Goal: Transaction & Acquisition: Purchase product/service

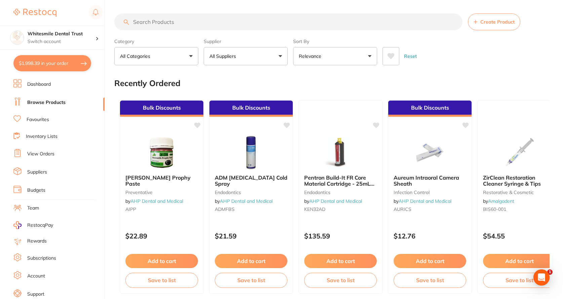
click at [41, 59] on button "$1,998.39 in your order" at bounding box center [52, 63] width 78 height 16
checkbox input "true"
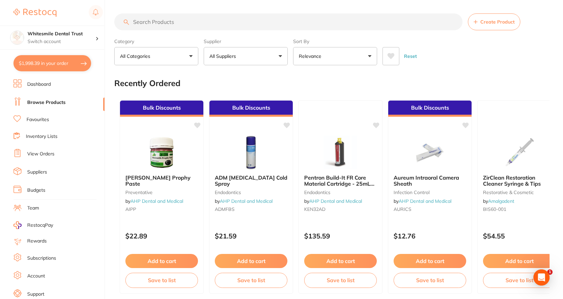
checkbox input "true"
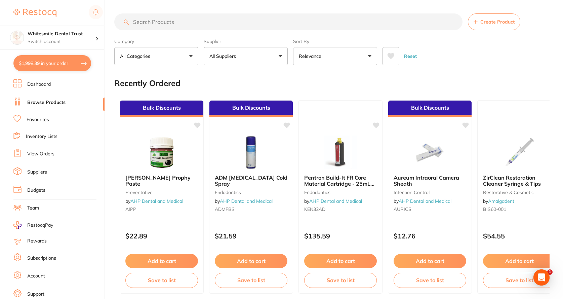
checkbox input "true"
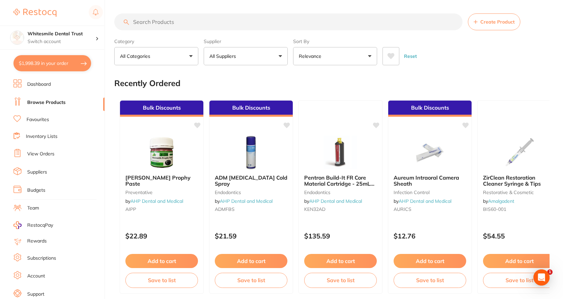
checkbox input "true"
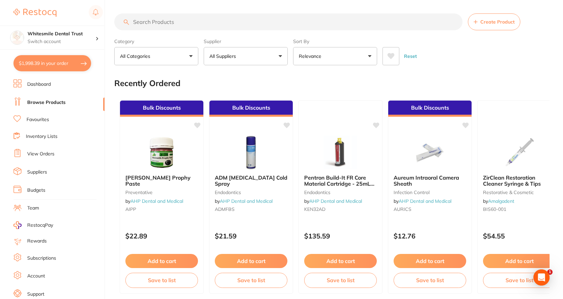
checkbox input "true"
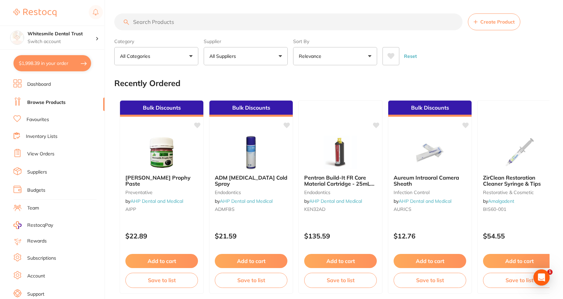
checkbox input "true"
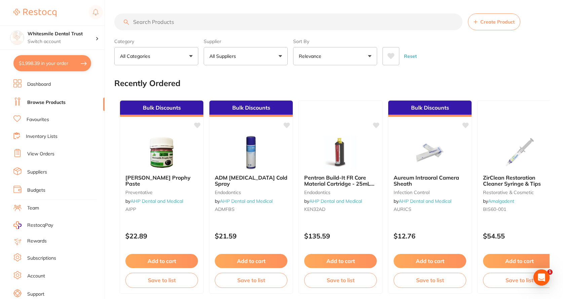
checkbox input "true"
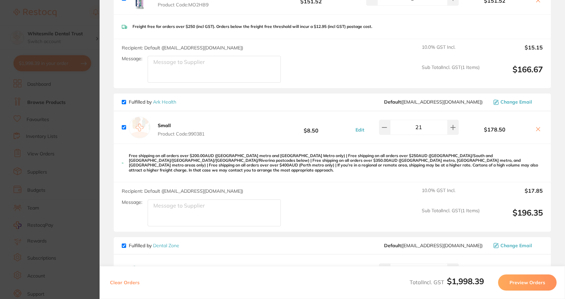
scroll to position [235, 0]
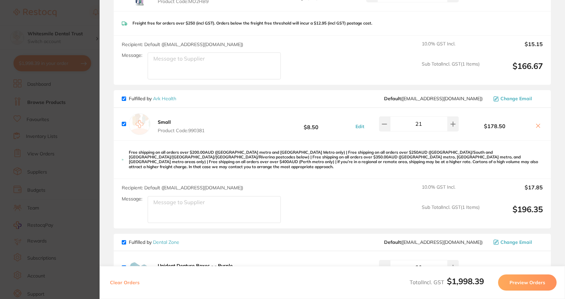
click at [430, 125] on input "21" at bounding box center [419, 123] width 58 height 15
type input "30"
click at [435, 141] on div "Free shipping on all orders over $200.00AUD ([GEOGRAPHIC_DATA] metro and [GEOGR…" at bounding box center [332, 160] width 437 height 39
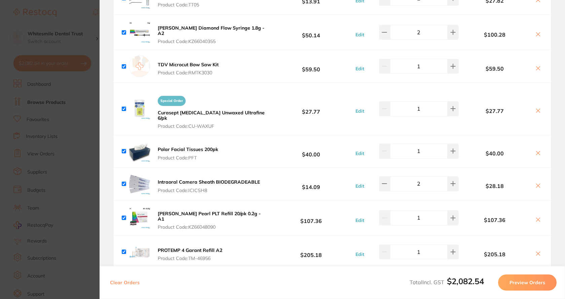
scroll to position [1110, 0]
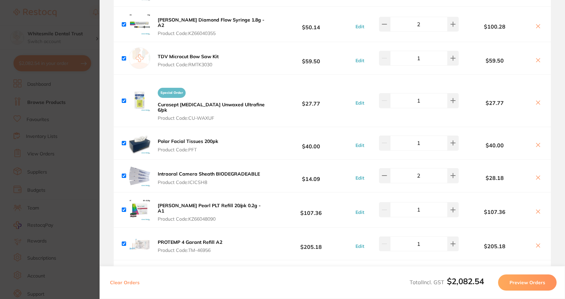
click at [123, 99] on input "checkbox" at bounding box center [124, 101] width 4 height 4
checkbox input "false"
click at [536, 101] on icon at bounding box center [538, 103] width 4 height 4
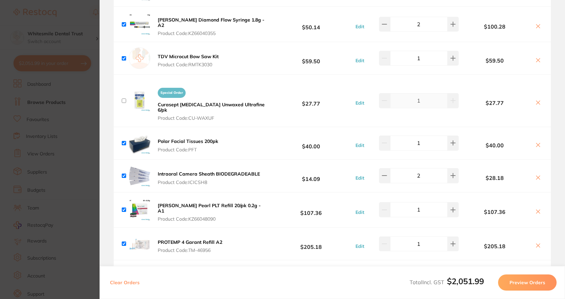
checkbox input "true"
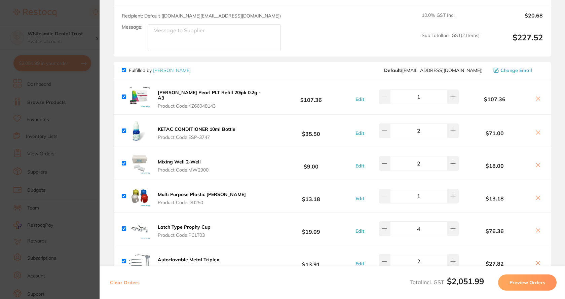
scroll to position [817, 0]
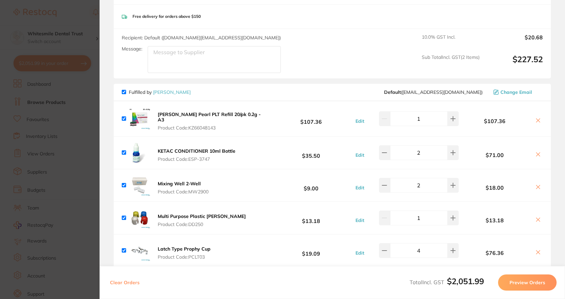
click at [517, 282] on button "Preview Orders" at bounding box center [527, 282] width 59 height 16
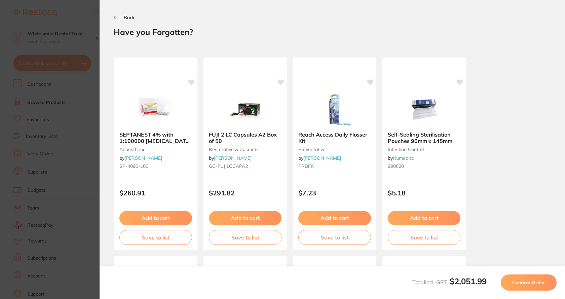
scroll to position [0, 0]
click at [525, 283] on span "Confirm Order" at bounding box center [528, 282] width 33 height 6
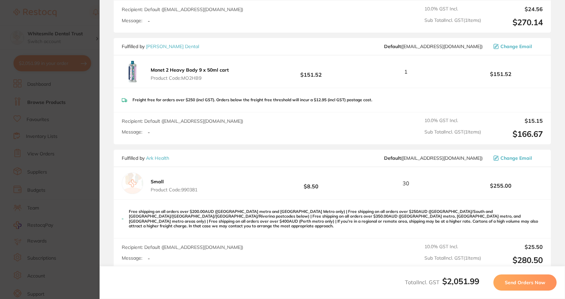
scroll to position [303, 0]
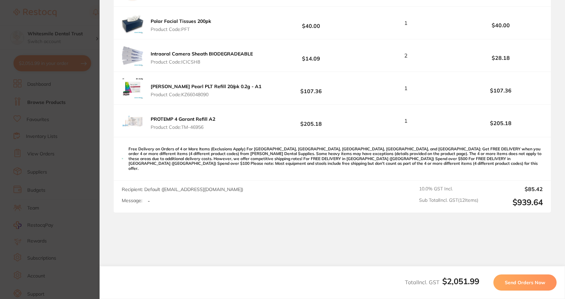
click at [524, 282] on span "Send Orders Now" at bounding box center [525, 282] width 40 height 6
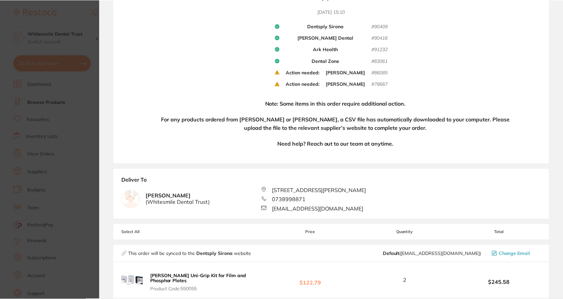
scroll to position [94, 0]
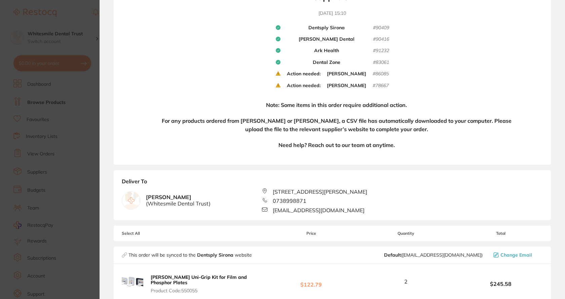
click at [92, 149] on section "Update RRP Set your pre negotiated price for this item. Item Agreed RRP (excl. …" at bounding box center [282, 149] width 565 height 299
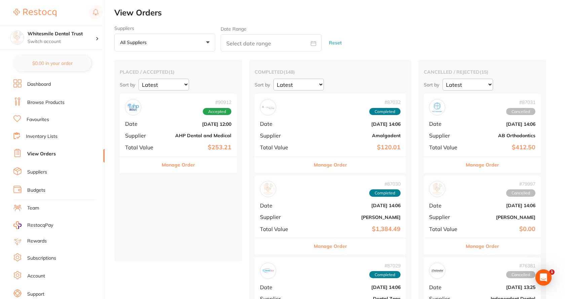
click at [68, 101] on li "Browse Products" at bounding box center [58, 103] width 91 height 10
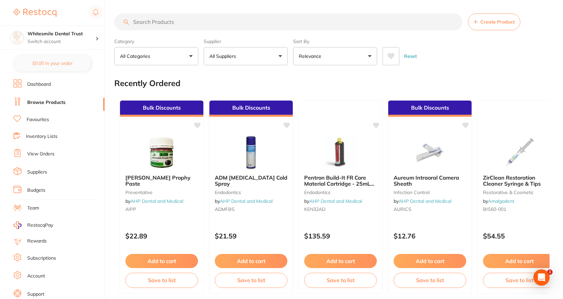
click at [51, 154] on link "View Orders" at bounding box center [40, 154] width 27 height 7
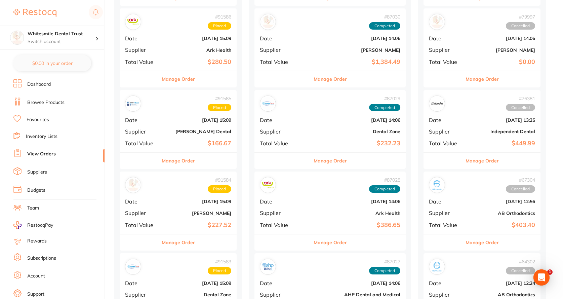
scroll to position [101, 0]
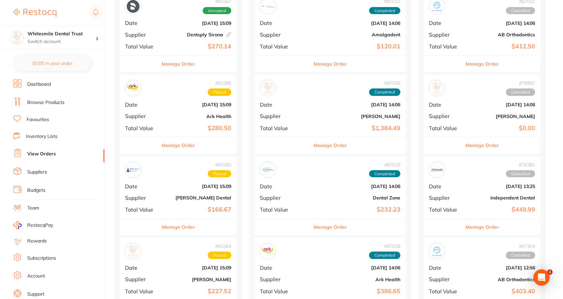
click at [193, 41] on div "# 91587 Accepted Date [DATE] 15:09 Supplier Dentsply [GEOGRAPHIC_DATA] This ord…" at bounding box center [178, 24] width 117 height 62
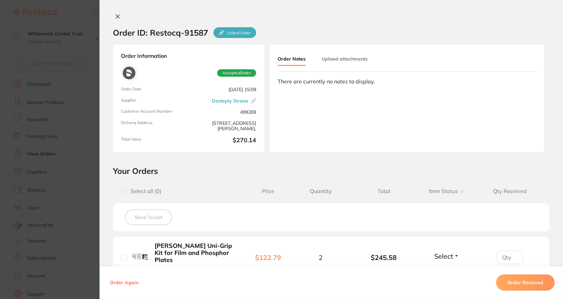
click at [76, 100] on section "Order ID: Restocq- 91587 Linked Order Order Information Accepted Order Order Da…" at bounding box center [281, 149] width 563 height 299
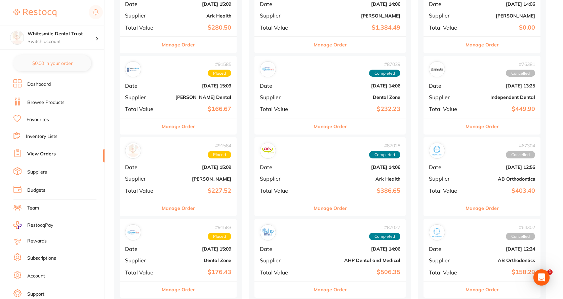
scroll to position [202, 0]
click at [192, 175] on div "# 91584 Placed Date [DATE] 15:09 Supplier [PERSON_NAME] Total Value $227.52" at bounding box center [178, 168] width 117 height 62
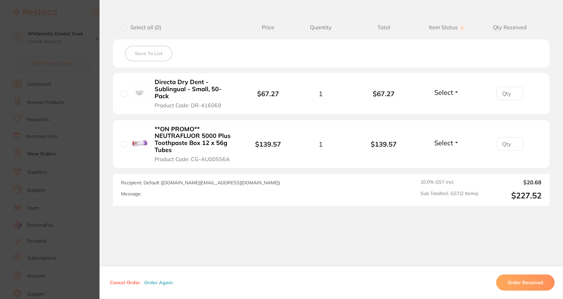
click at [90, 151] on section "Order ID: Restocq- 91584 Order Information Placed Order Order Date [DATE] 15:09…" at bounding box center [281, 149] width 563 height 299
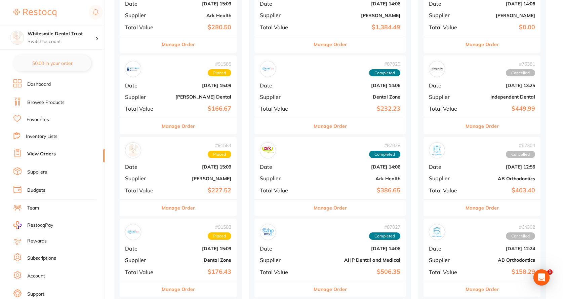
click at [172, 101] on div "# 91585 Placed Date [DATE] 15:09 Supplier [PERSON_NAME] Dental Total Value $166…" at bounding box center [178, 86] width 117 height 62
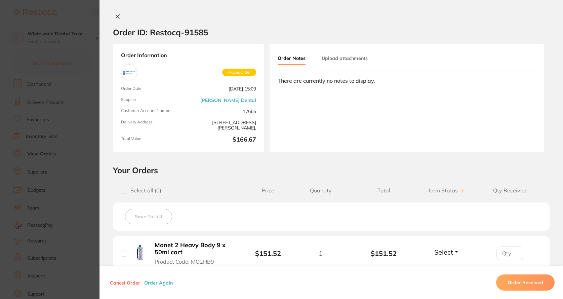
click at [80, 140] on section "Order ID: Restocq- 91585 Order Information Placed Order Order Date [DATE] 15:09…" at bounding box center [281, 149] width 563 height 299
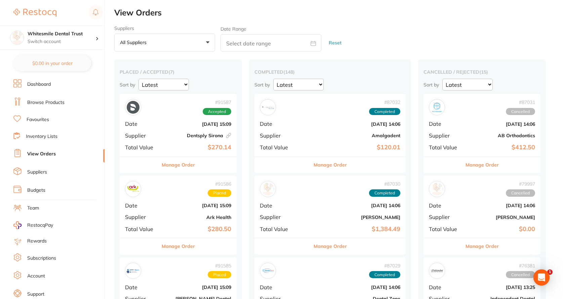
click at [201, 129] on div "# 91587 Accepted Date [DATE] 15:09 Supplier Dentsply [GEOGRAPHIC_DATA] This ord…" at bounding box center [178, 125] width 117 height 62
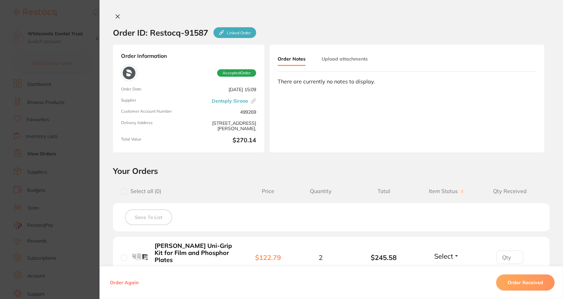
drag, startPoint x: 88, startPoint y: 142, endPoint x: 92, endPoint y: 143, distance: 3.9
click at [88, 142] on section "Order ID: Restocq- 91587 Linked Order Order Information Accepted Order Order Da…" at bounding box center [281, 149] width 563 height 299
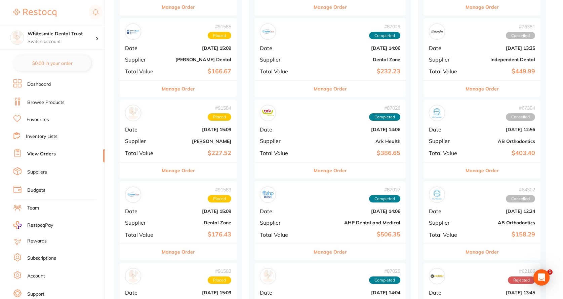
scroll to position [202, 0]
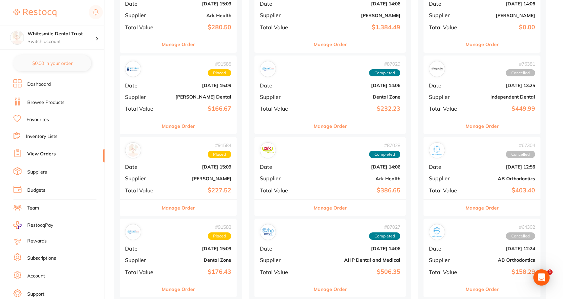
click at [203, 22] on div "# 91586 Placed Date [DATE] 15:09 Supplier Ark Health Total Value $280.50" at bounding box center [178, 5] width 117 height 62
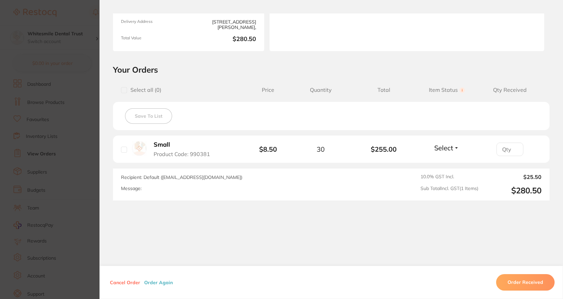
scroll to position [101, 0]
click at [90, 152] on section "Order ID: Restocq- 91586 Order Information Placed Order Order Date [DATE] 15:09…" at bounding box center [281, 149] width 563 height 299
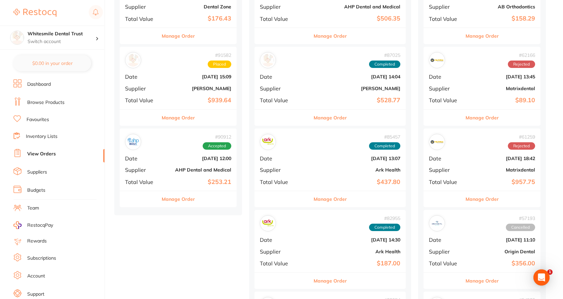
scroll to position [404, 0]
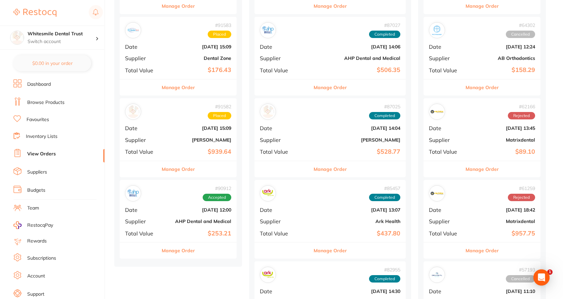
click at [205, 144] on div "# 91582 Placed Date [DATE] 15:09 Supplier [PERSON_NAME] Total Value $939.64" at bounding box center [178, 129] width 117 height 62
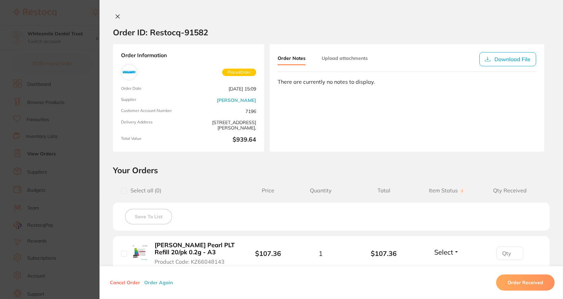
drag, startPoint x: 113, startPoint y: 15, endPoint x: 126, endPoint y: 48, distance: 35.3
click at [114, 16] on button at bounding box center [117, 16] width 9 height 7
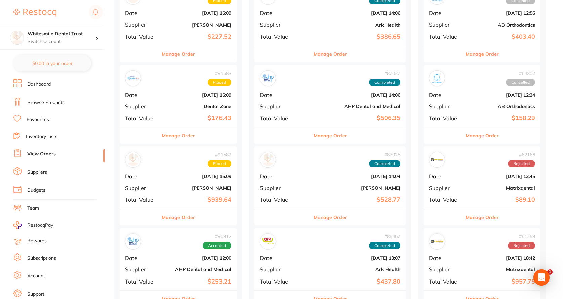
scroll to position [269, 0]
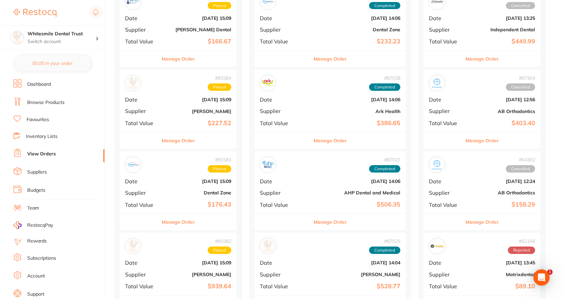
click at [192, 108] on div "# 91584 Placed Date [DATE] 15:09 Supplier [PERSON_NAME] Total Value $227.52" at bounding box center [178, 101] width 117 height 62
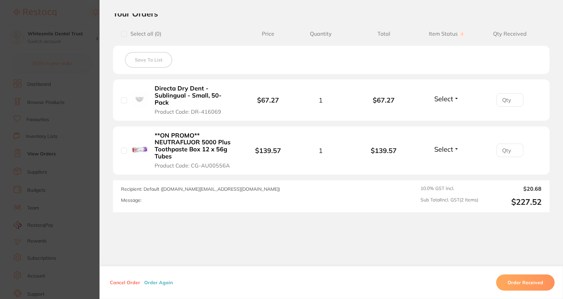
scroll to position [163, 0]
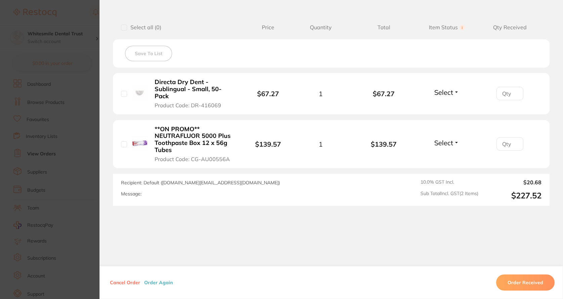
click at [100, 136] on section "Your Orders Select all ( 0 ) Price Quantity Total Item Status You can use this …" at bounding box center [332, 104] width 464 height 204
click at [96, 138] on section "Order ID: Restocq- 91584 Order Information Placed Order Order Date [DATE] 15:09…" at bounding box center [281, 149] width 563 height 299
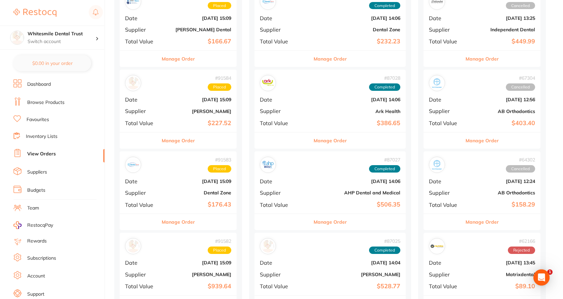
click at [93, 138] on li "Inventory Lists" at bounding box center [58, 136] width 91 height 9
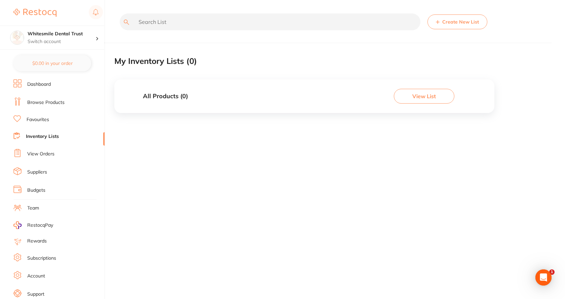
click at [36, 154] on link "View Orders" at bounding box center [40, 154] width 27 height 7
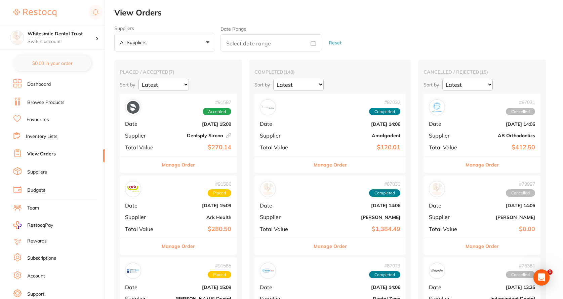
click at [184, 136] on b "Dentsply Sirona This order has been placed with your online account on Dentsply…" at bounding box center [197, 135] width 67 height 5
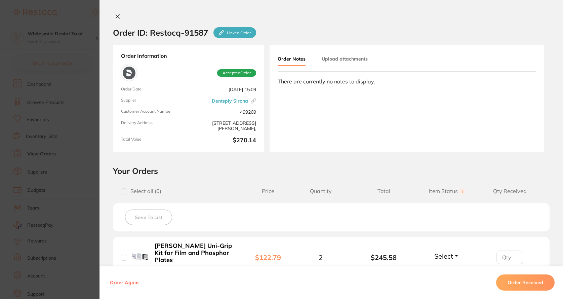
drag, startPoint x: 117, startPoint y: 16, endPoint x: 114, endPoint y: 18, distance: 4.3
click at [117, 16] on icon at bounding box center [117, 16] width 5 height 5
